Goal: Book appointment/travel/reservation

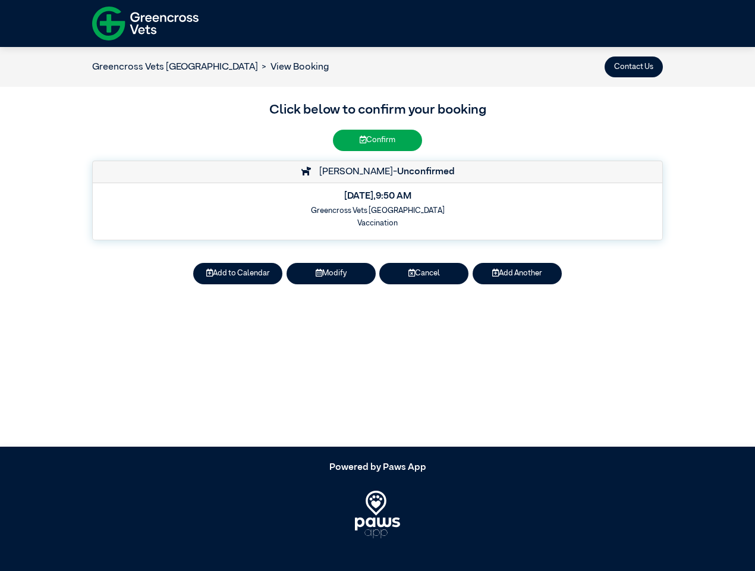
click at [634, 67] on button "Contact Us" at bounding box center [634, 66] width 58 height 21
click at [238, 274] on button "Add to Calendar" at bounding box center [237, 273] width 89 height 21
click at [331, 274] on article "Greencross Vets White Hills View Booking Contact Us Click below to confirm your…" at bounding box center [377, 247] width 755 height 400
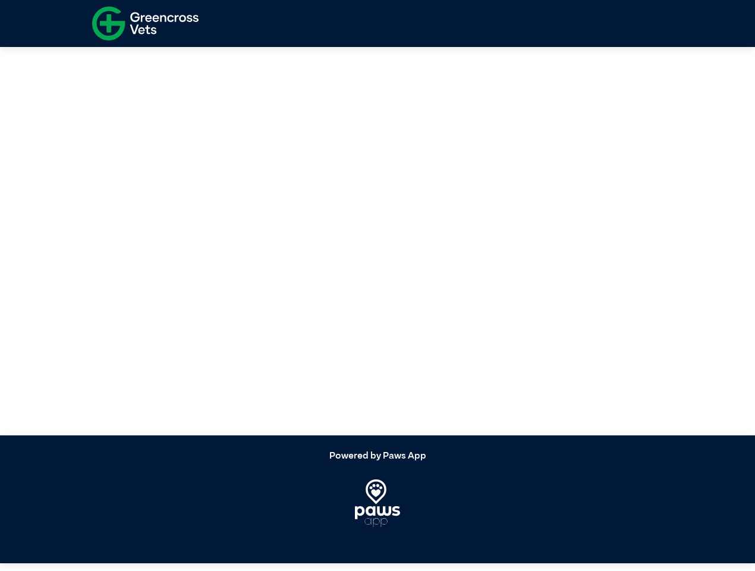
click at [424, 274] on article at bounding box center [377, 236] width 755 height 400
click at [517, 274] on article at bounding box center [377, 236] width 755 height 400
